Goal: Find contact information: Find contact information

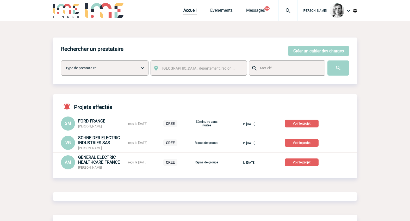
click at [297, 9] on img at bounding box center [288, 11] width 19 height 6
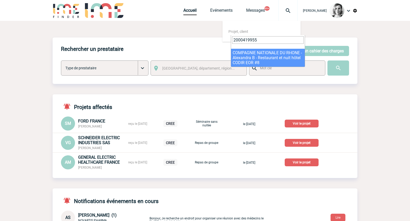
type input "2000419955"
select select "19456"
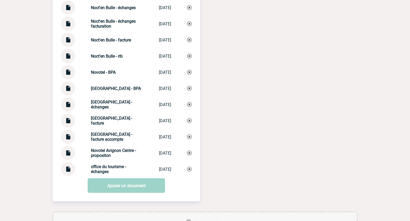
scroll to position [1159, 0]
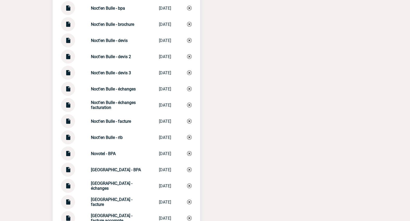
drag, startPoint x: 76, startPoint y: 128, endPoint x: 36, endPoint y: 153, distance: 47.0
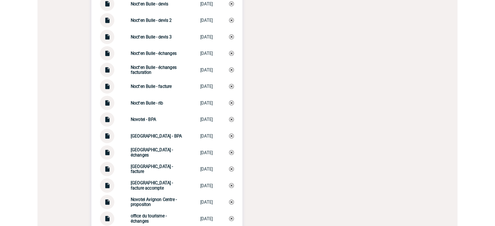
scroll to position [1107, 0]
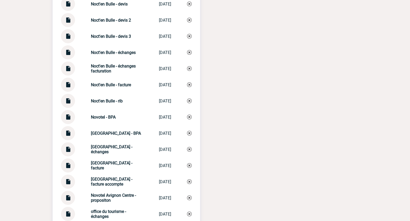
click at [66, 72] on img at bounding box center [68, 66] width 7 height 10
